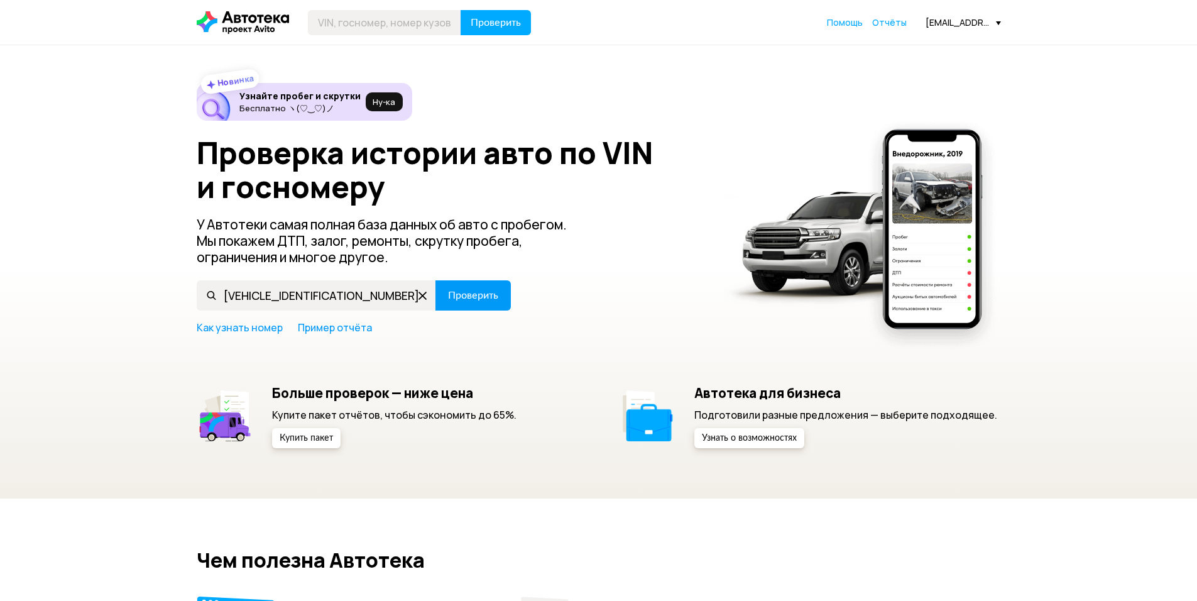
type input "[VEHICLE_IDENTIFICATION_NUMBER]"
click at [465, 296] on span "Проверить" at bounding box center [473, 295] width 50 height 10
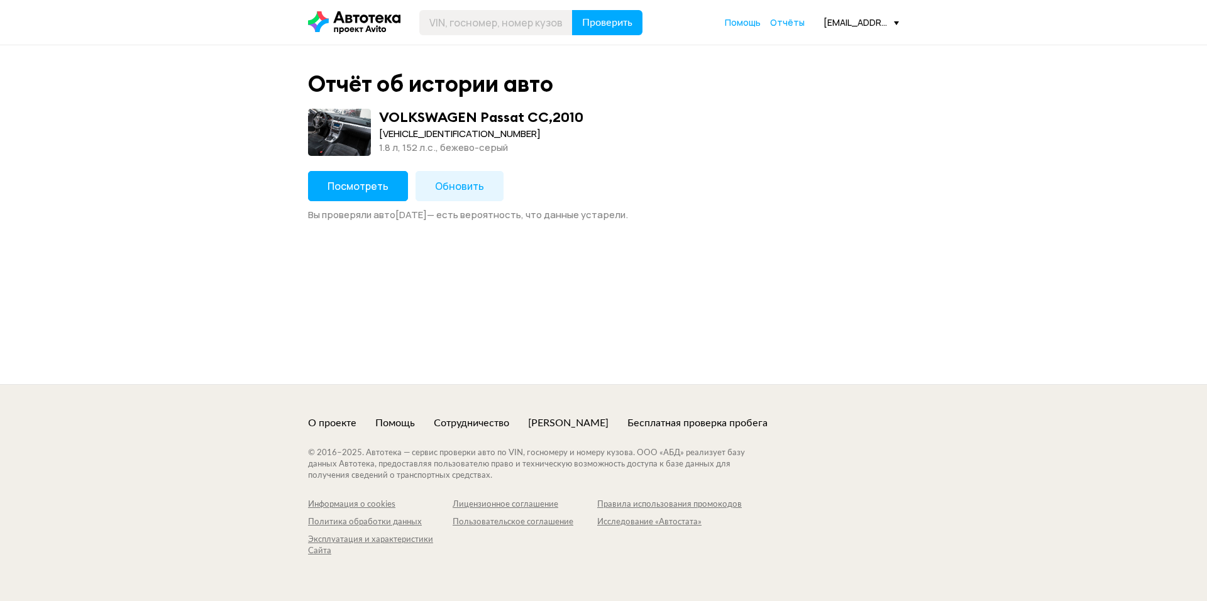
click at [358, 195] on button "Посмотреть" at bounding box center [358, 186] width 100 height 30
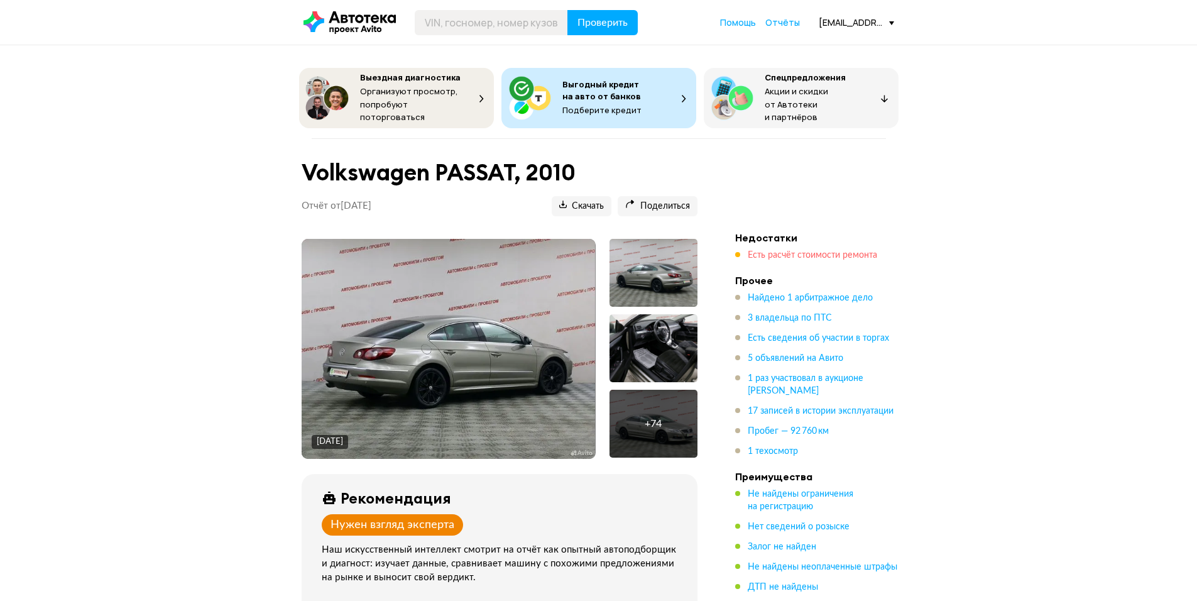
click at [774, 251] on span "Есть расчёт стоимости ремонта" at bounding box center [812, 255] width 129 height 9
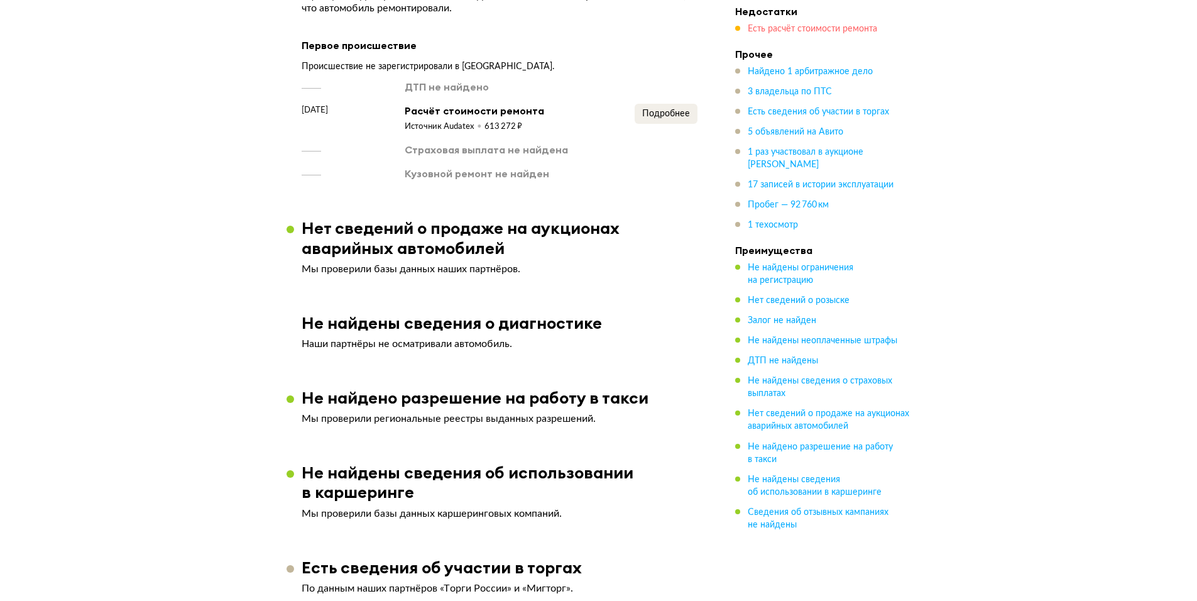
scroll to position [2046, 0]
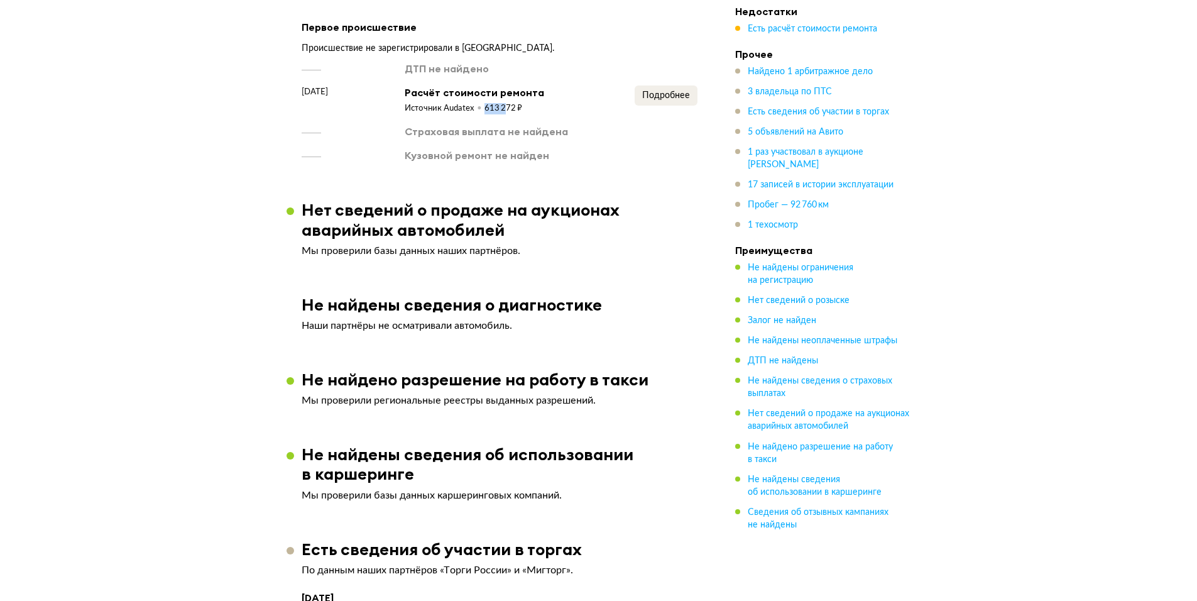
drag, startPoint x: 483, startPoint y: 87, endPoint x: 505, endPoint y: 87, distance: 21.4
click at [505, 99] on div "Источник Audatex 613 272 ₽" at bounding box center [475, 106] width 140 height 15
click at [595, 124] on div "Страховая выплата не найдена" at bounding box center [500, 131] width 396 height 14
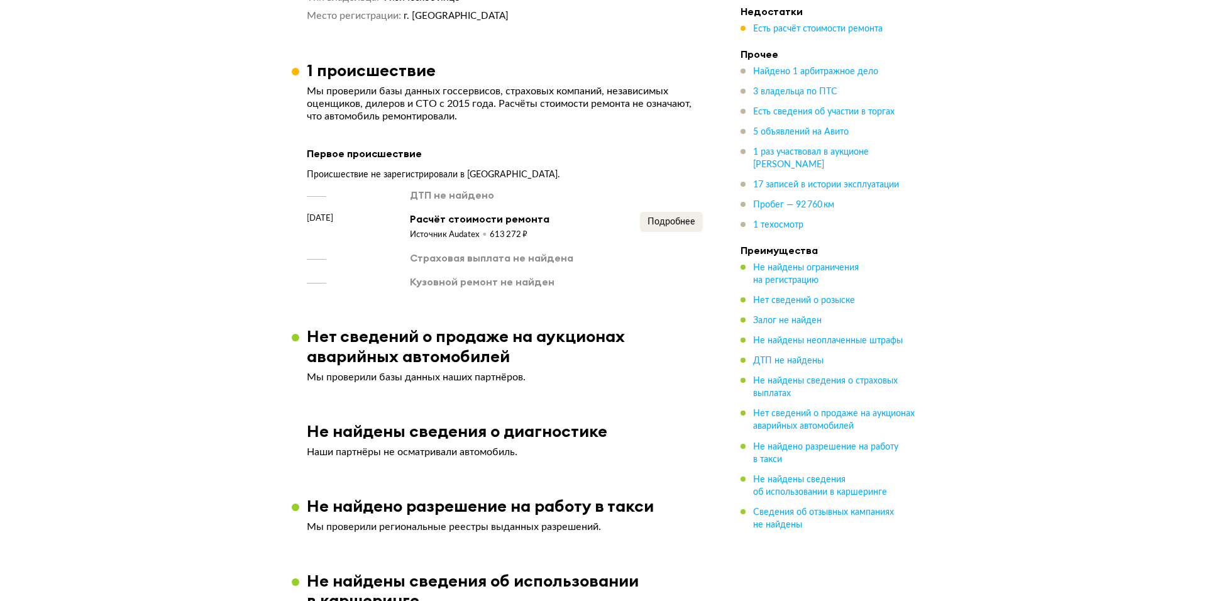
scroll to position [1920, 0]
click at [642, 217] on span "Подробнее" at bounding box center [666, 221] width 48 height 9
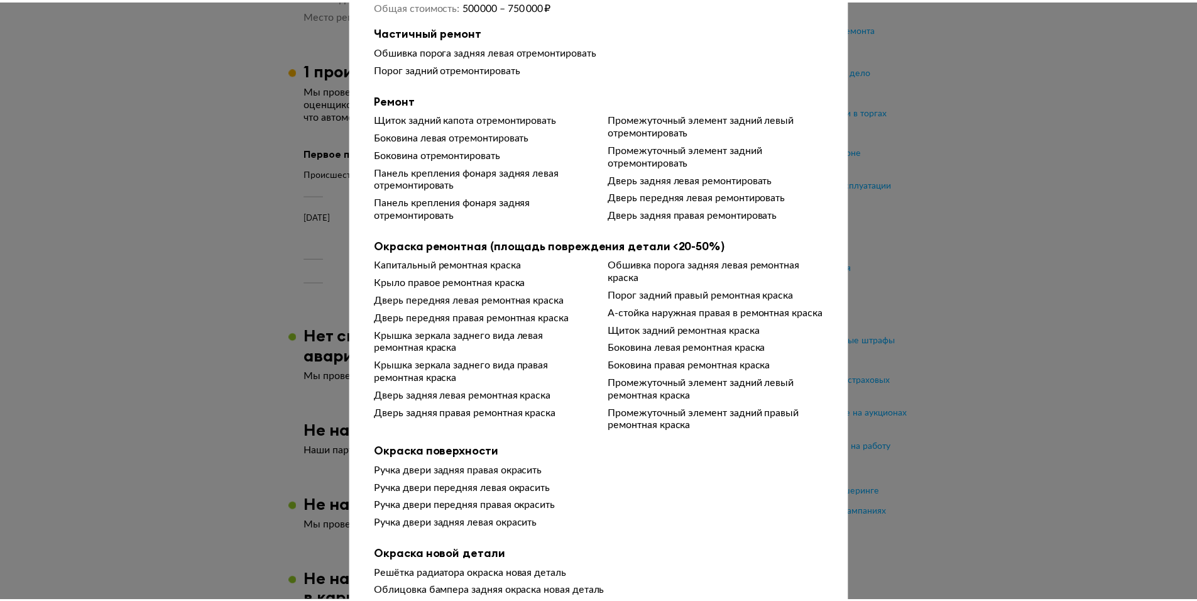
scroll to position [189, 0]
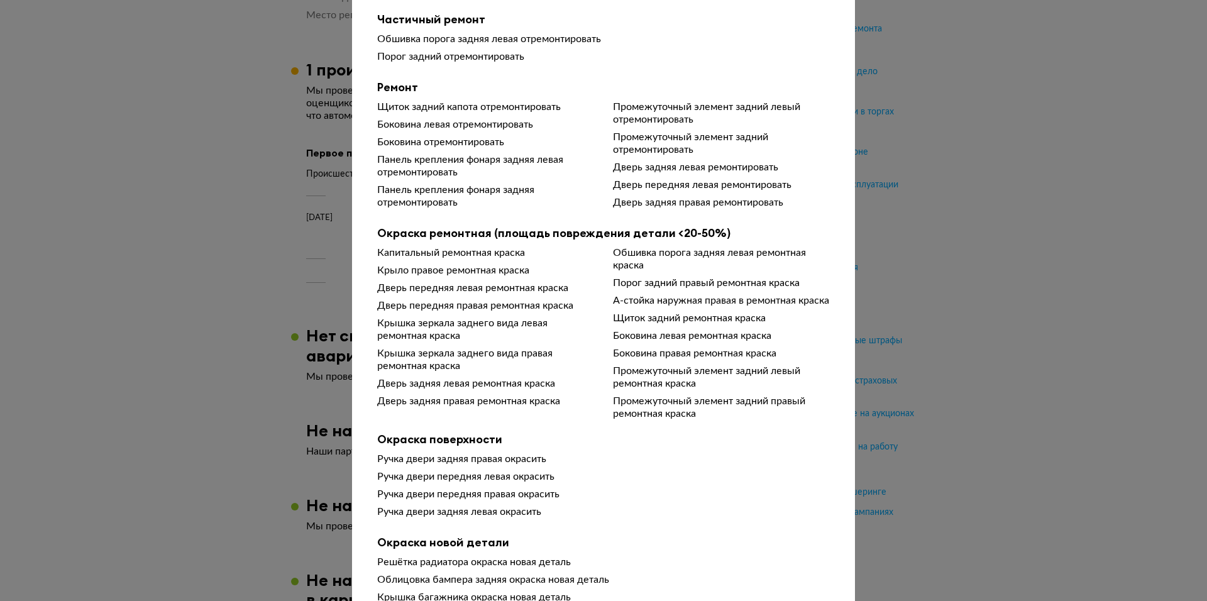
click at [1107, 114] on div at bounding box center [603, 111] width 1207 height 601
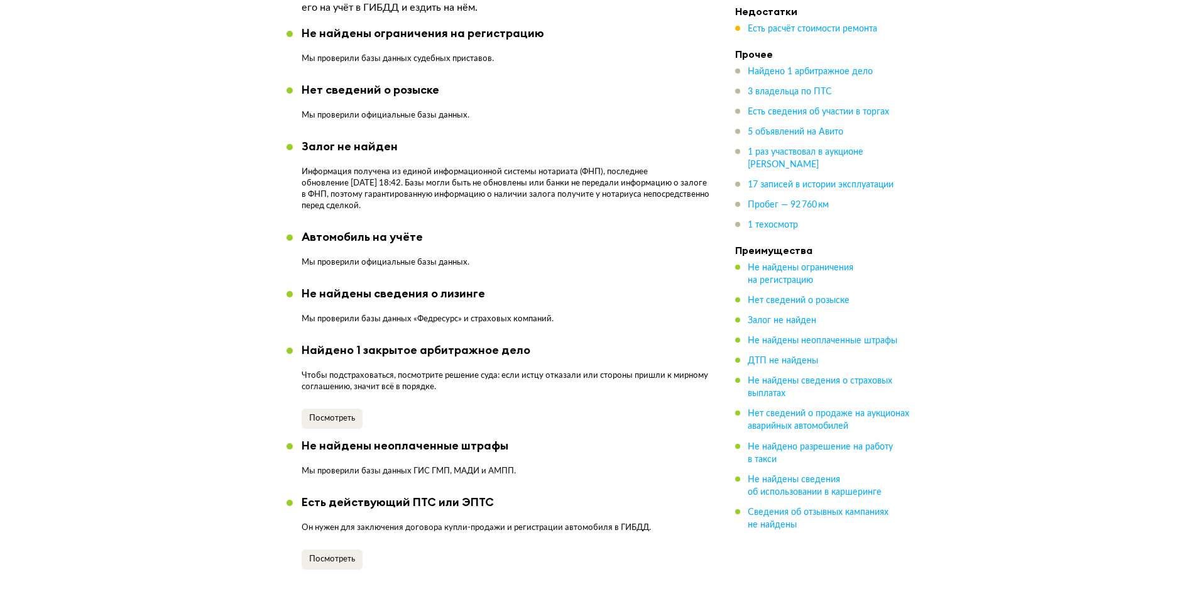
scroll to position [852, 0]
